Goal: Information Seeking & Learning: Check status

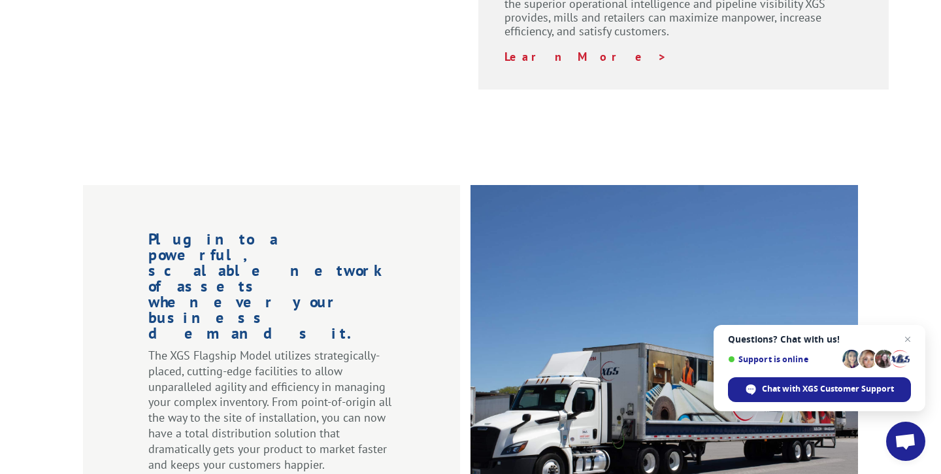
scroll to position [1471, 0]
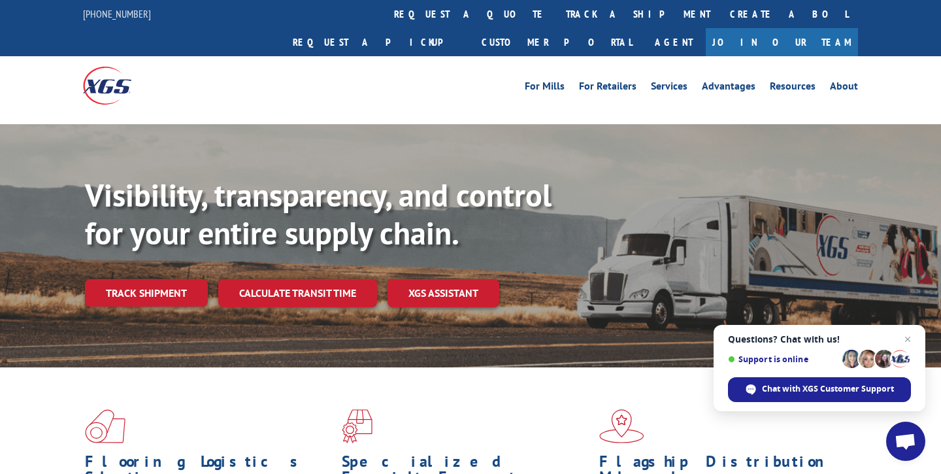
click at [556, 13] on link "track a shipment" at bounding box center [638, 14] width 164 height 28
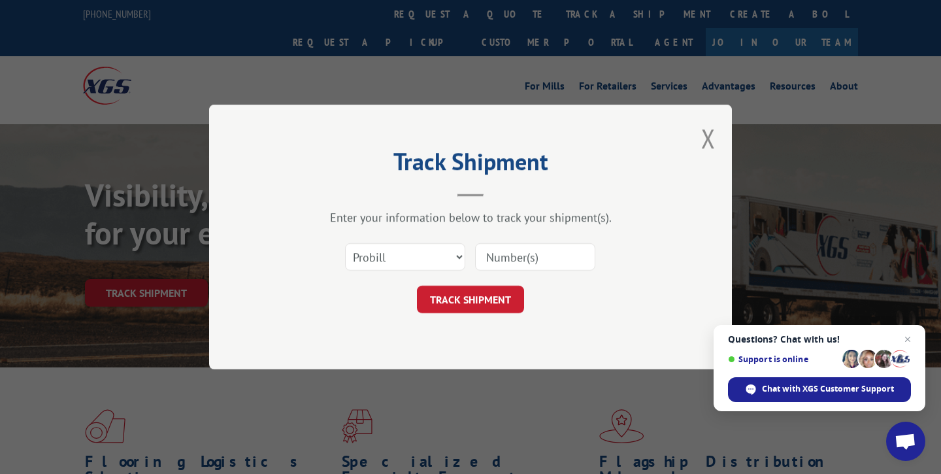
click at [566, 260] on input at bounding box center [535, 256] width 120 height 27
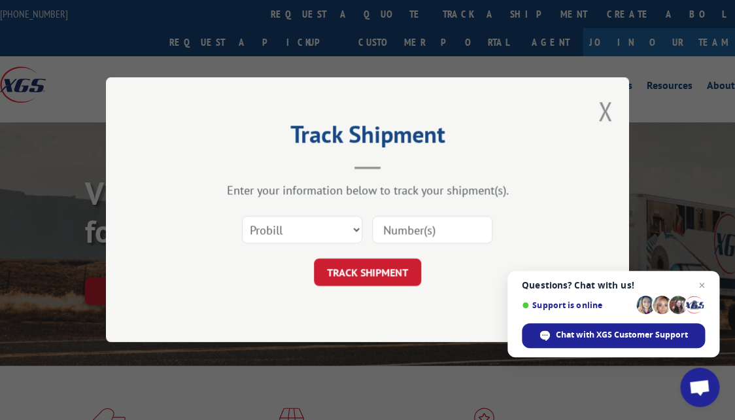
drag, startPoint x: 470, startPoint y: 231, endPoint x: 463, endPoint y: 224, distance: 9.2
click at [472, 231] on input at bounding box center [432, 229] width 120 height 27
type input "16891361"
click at [360, 266] on button "TRACK SHIPMENT" at bounding box center [367, 272] width 107 height 27
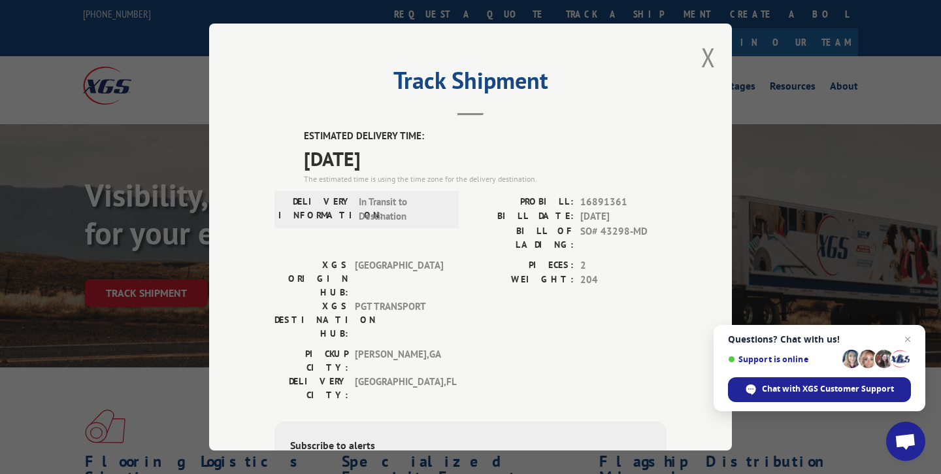
click at [495, 347] on div "PICKUP CITY: DALTON , GA DELIVERY CITY: MIAMI , FL" at bounding box center [471, 377] width 392 height 61
click at [710, 58] on button "Close modal" at bounding box center [708, 57] width 14 height 35
